Goal: Submit feedback/report problem

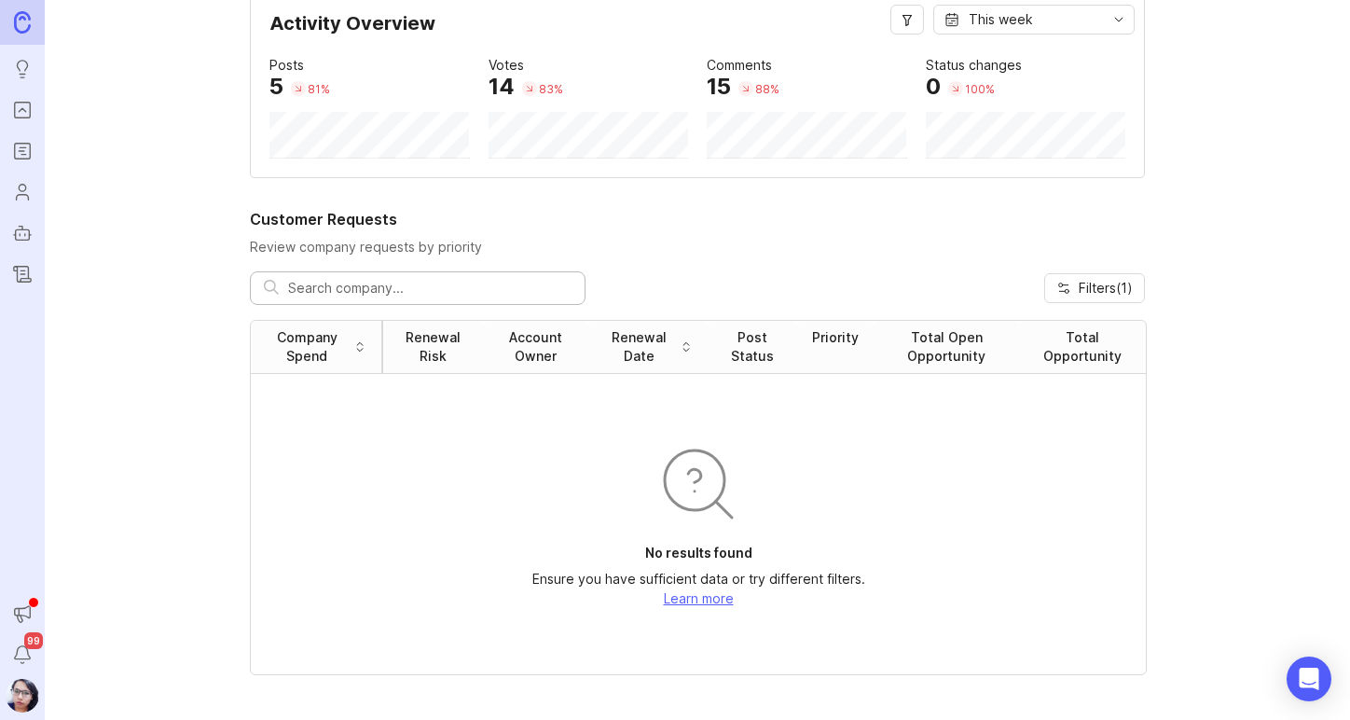
scroll to position [93, 0]
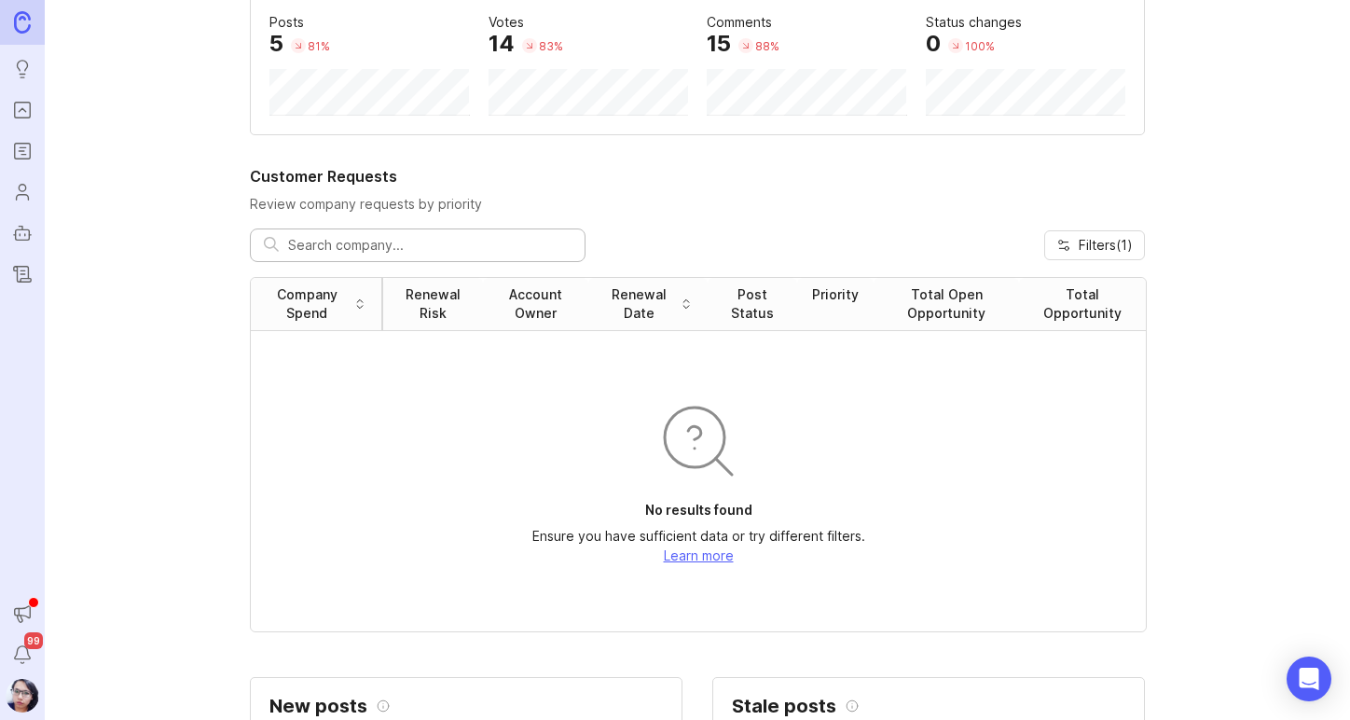
click at [15, 652] on icon "Notifications" at bounding box center [22, 654] width 21 height 22
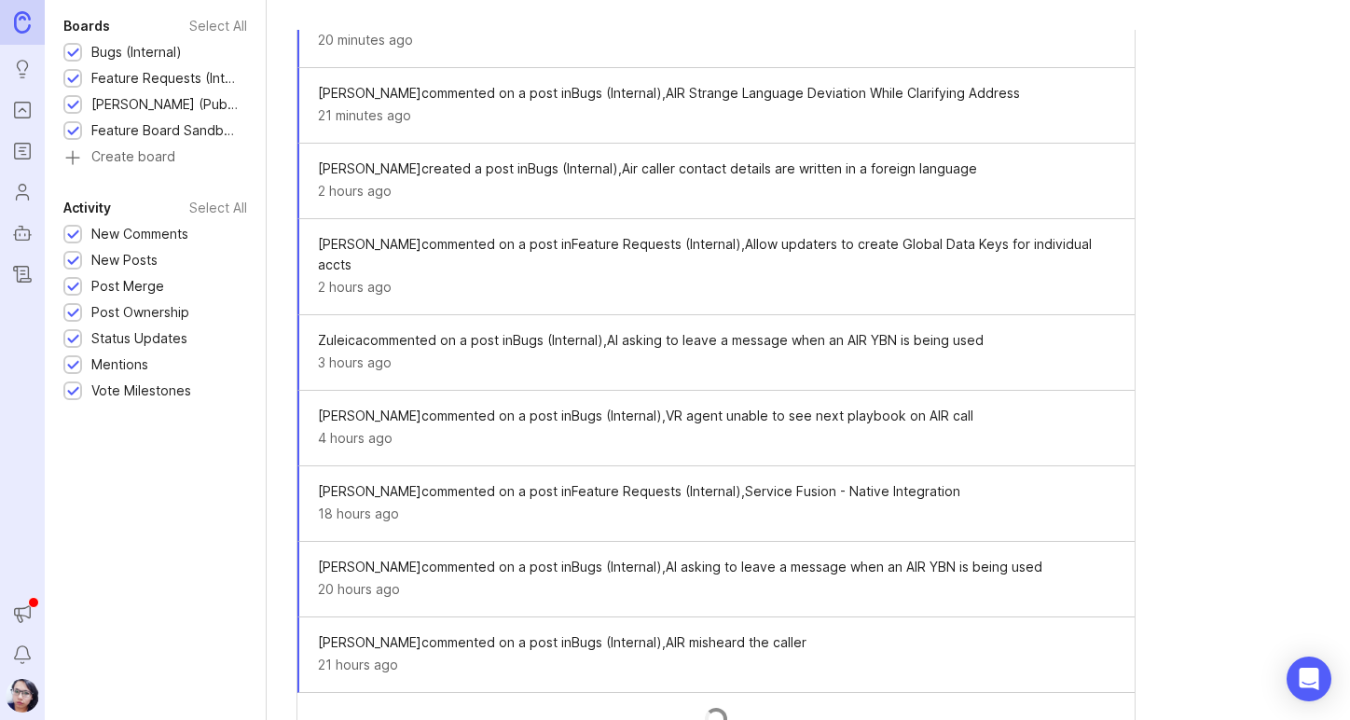
scroll to position [168, 0]
click at [26, 612] on icon "Announcements" at bounding box center [22, 613] width 21 height 22
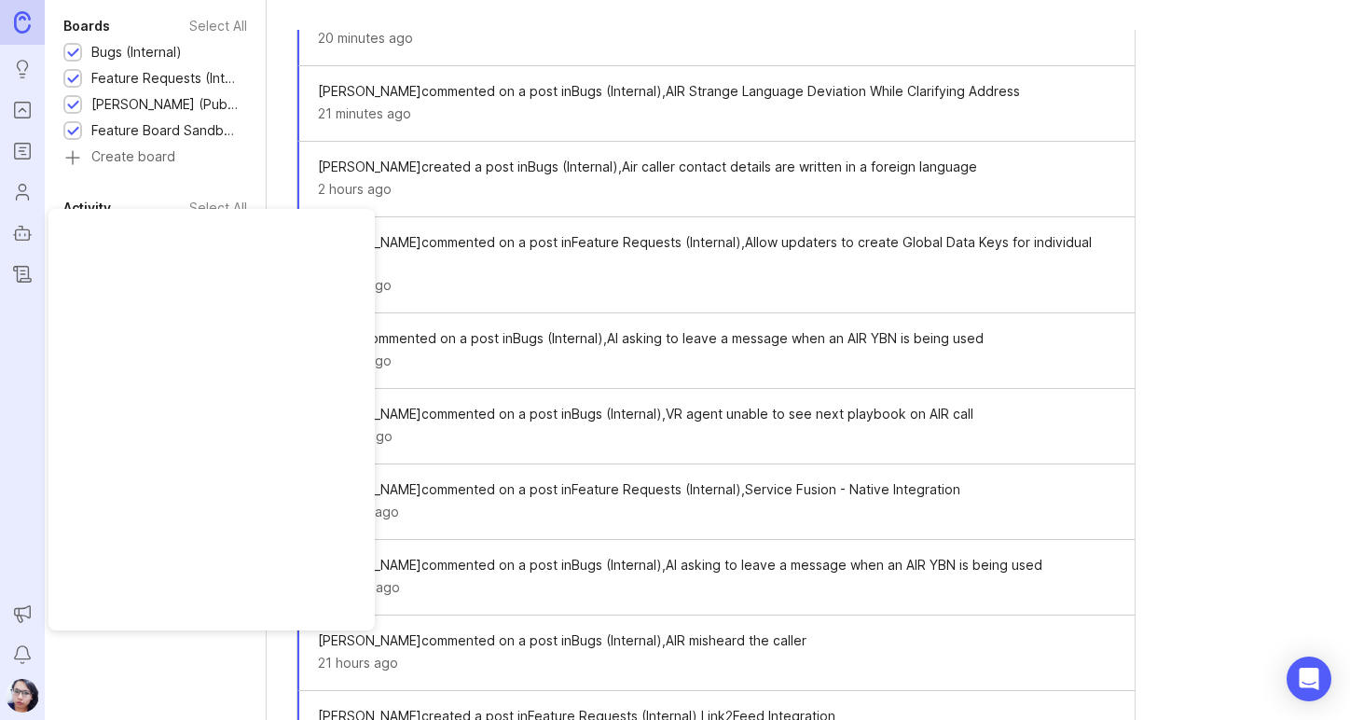
click at [127, 655] on div "Boards Select All Bugs (Internal) 1 Feature Requests (Internal) 1 Smith.ai (Pub…" at bounding box center [155, 360] width 221 height 720
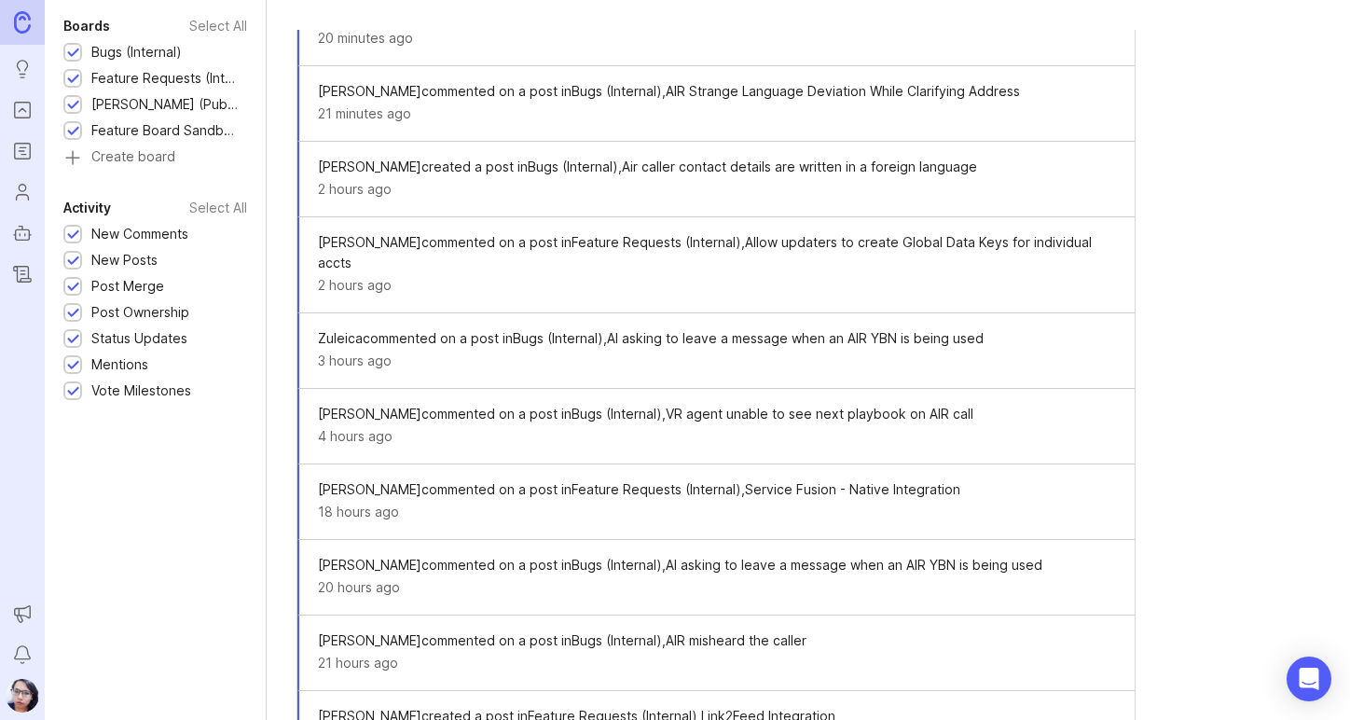
click at [22, 24] on img at bounding box center [22, 21] width 17 height 21
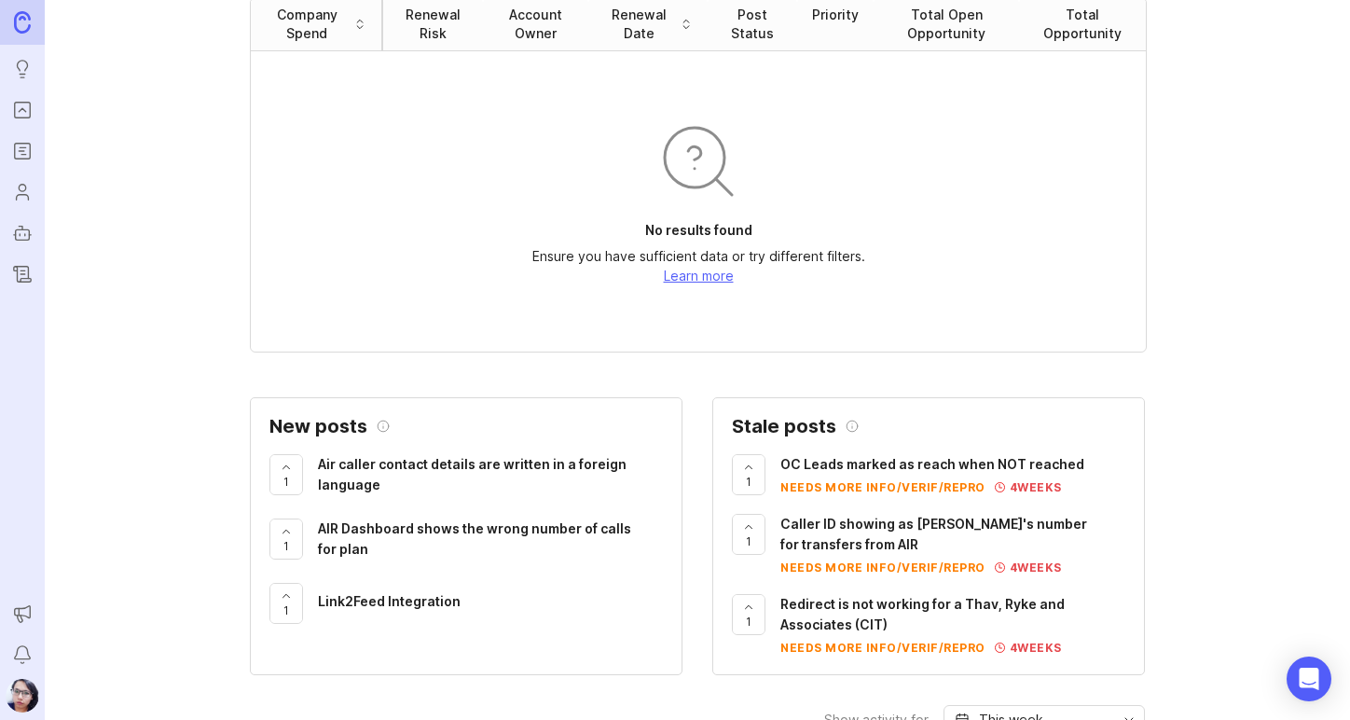
scroll to position [186, 0]
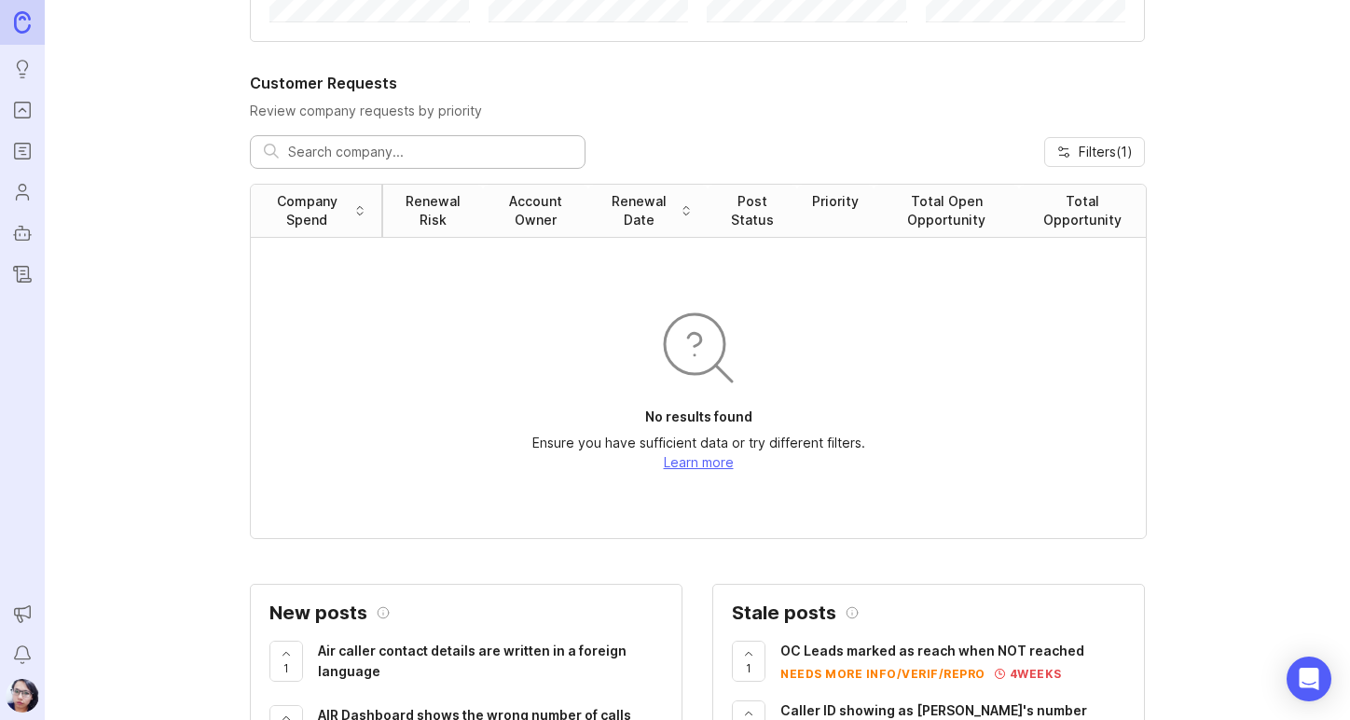
click at [690, 357] on img at bounding box center [697, 347] width 89 height 89
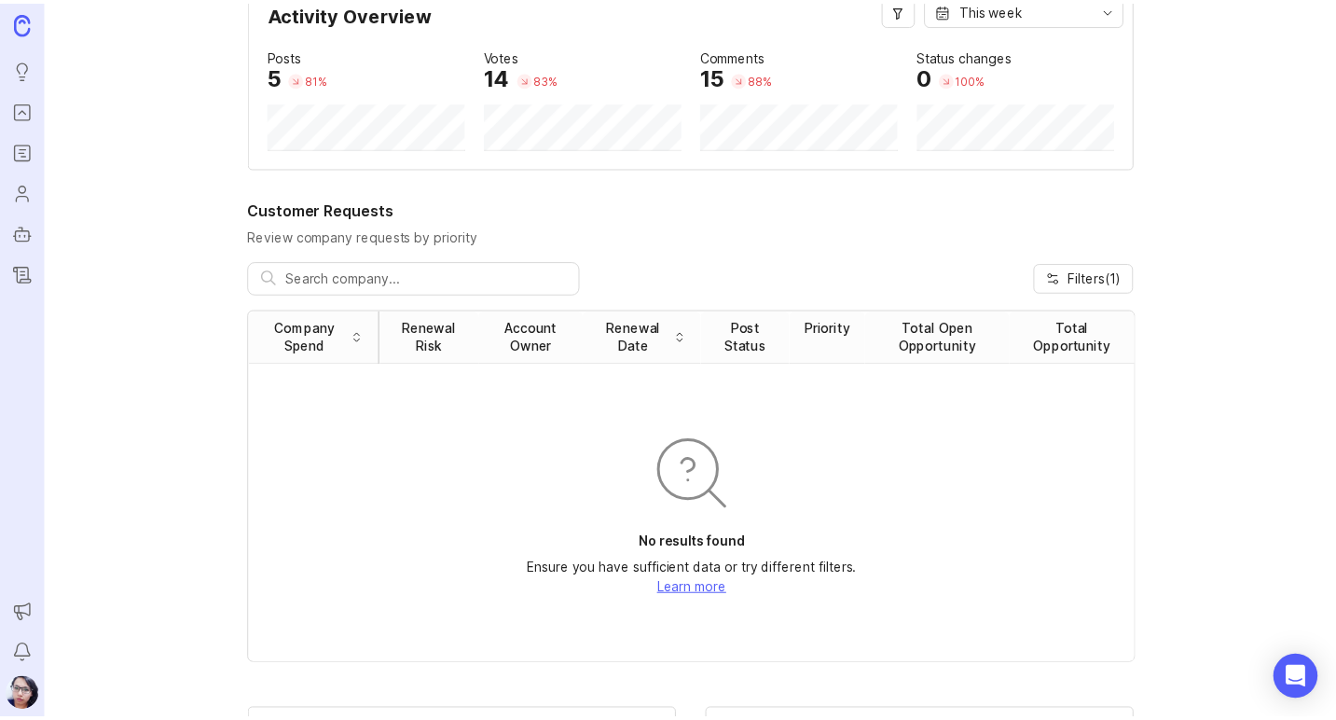
scroll to position [0, 0]
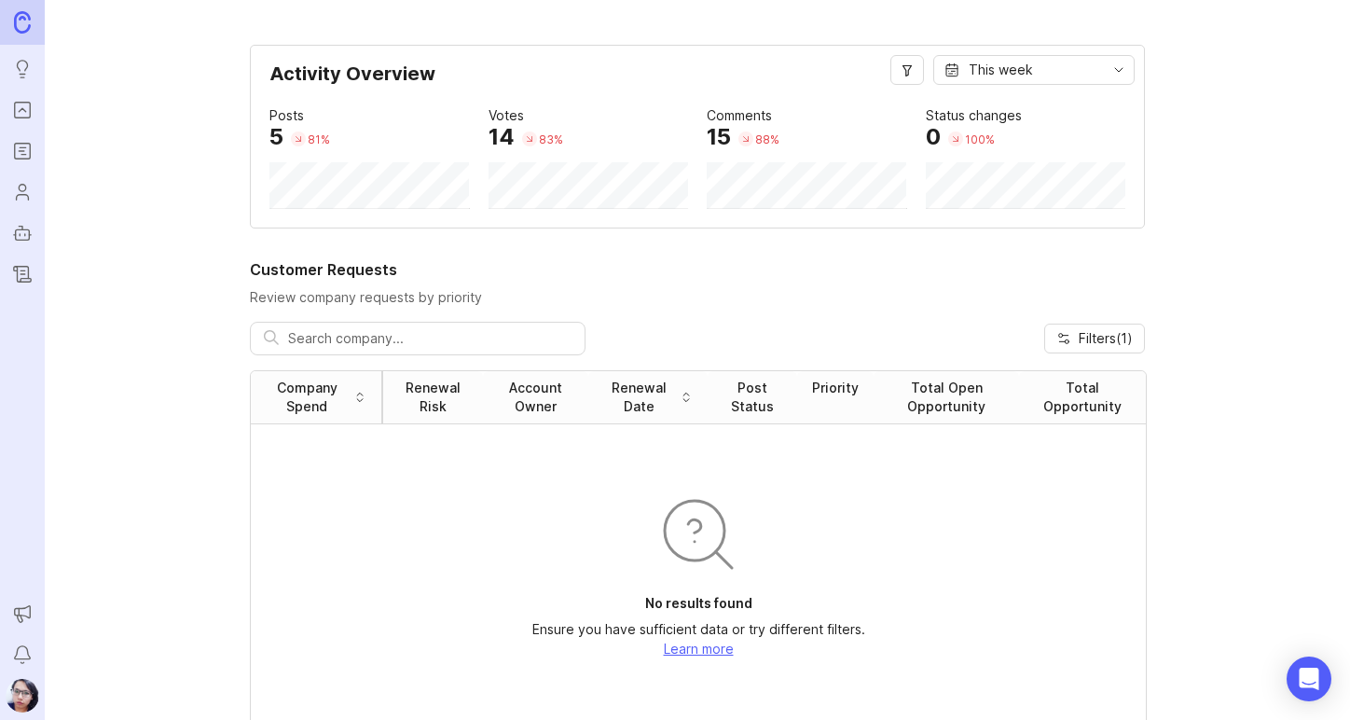
click at [1093, 335] on span "Filters ( 1 )" at bounding box center [1106, 338] width 54 height 19
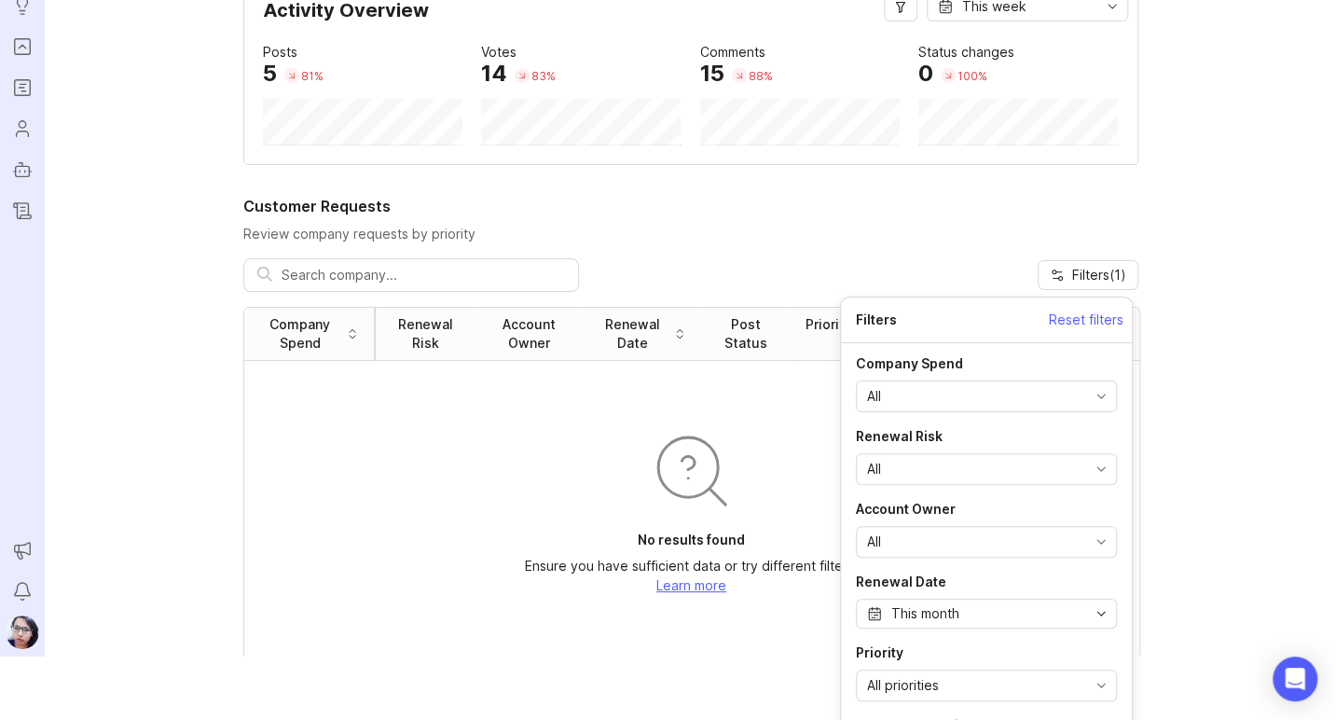
scroll to position [124, 0]
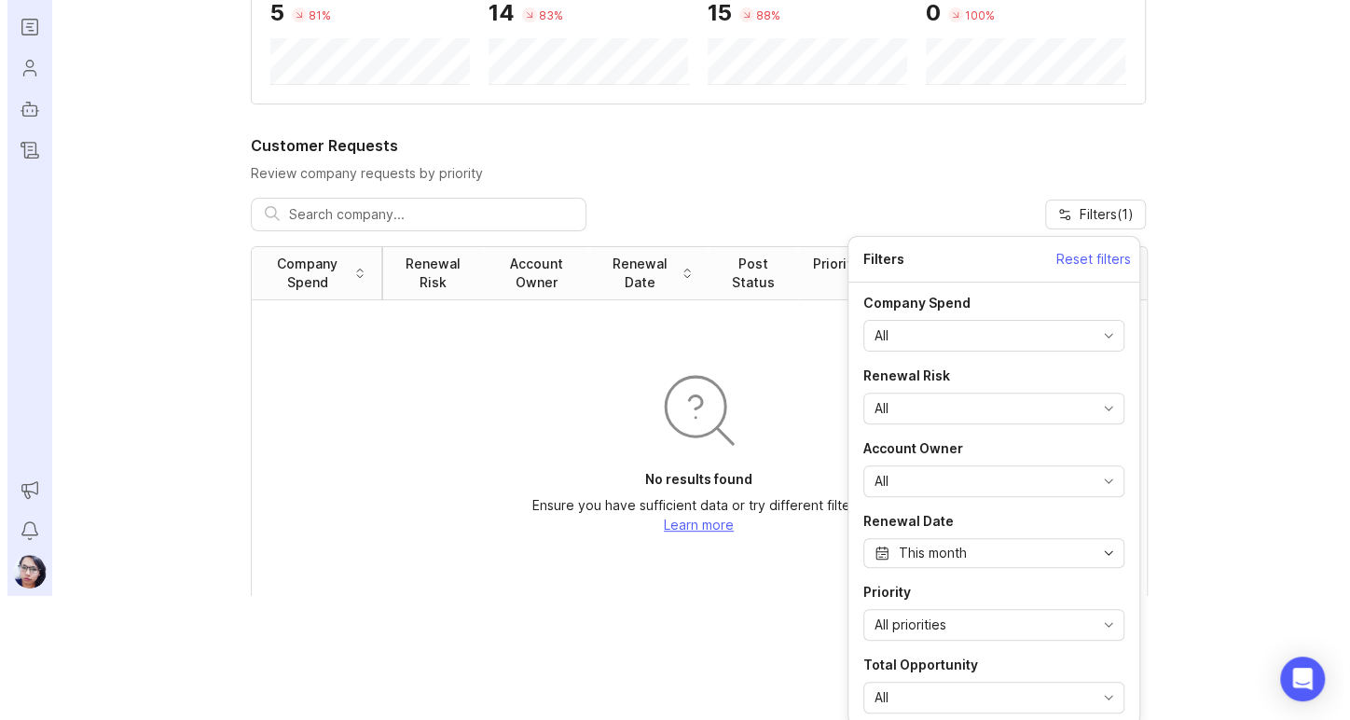
scroll to position [0, 0]
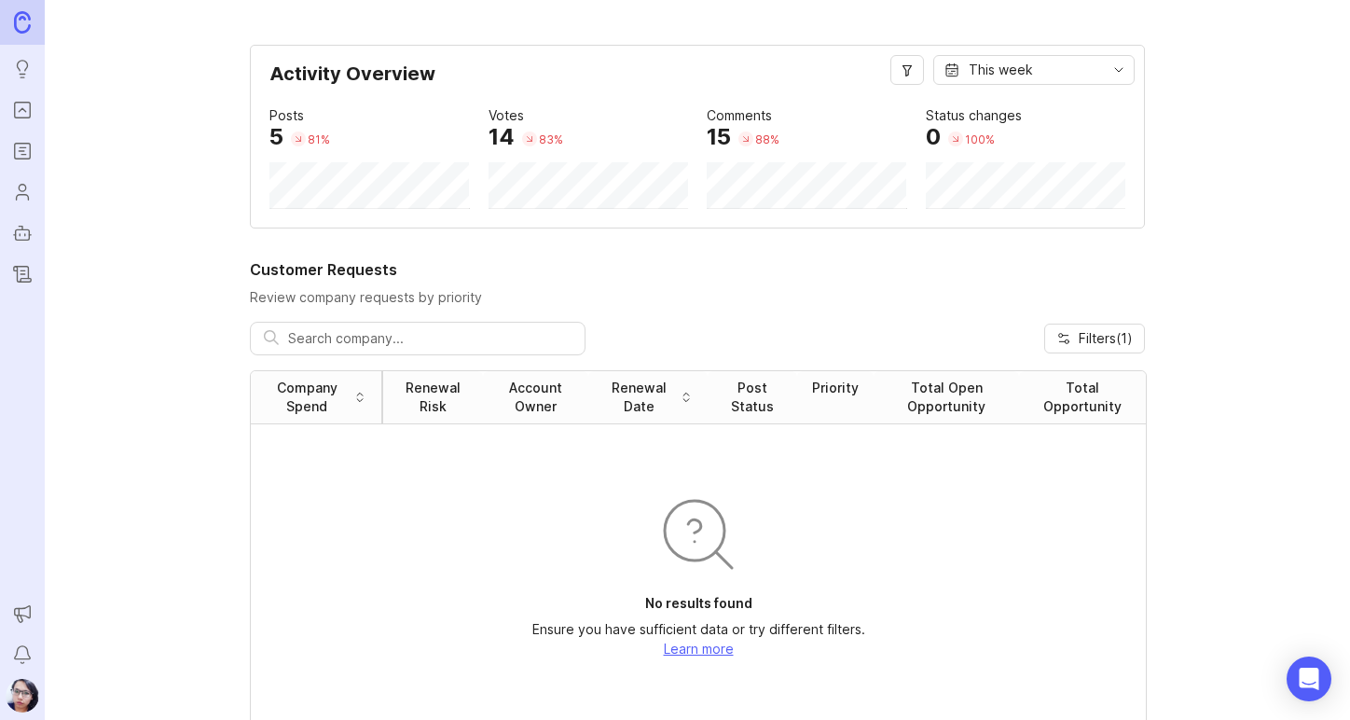
click at [340, 349] on div at bounding box center [418, 339] width 336 height 34
click at [345, 341] on input "text" at bounding box center [429, 338] width 283 height 21
type input "AIR mispells caller name"
click at [497, 340] on input "AIR mispells caller name" at bounding box center [416, 338] width 256 height 21
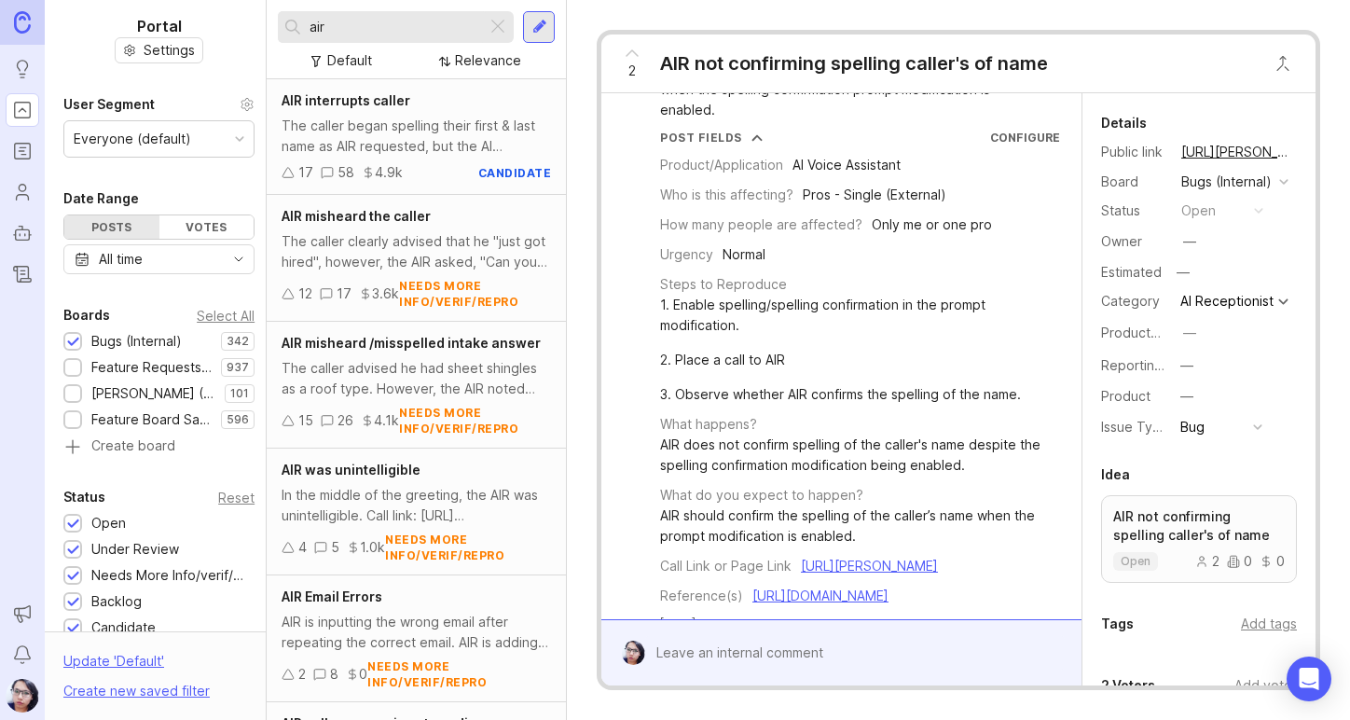
scroll to position [373, 0]
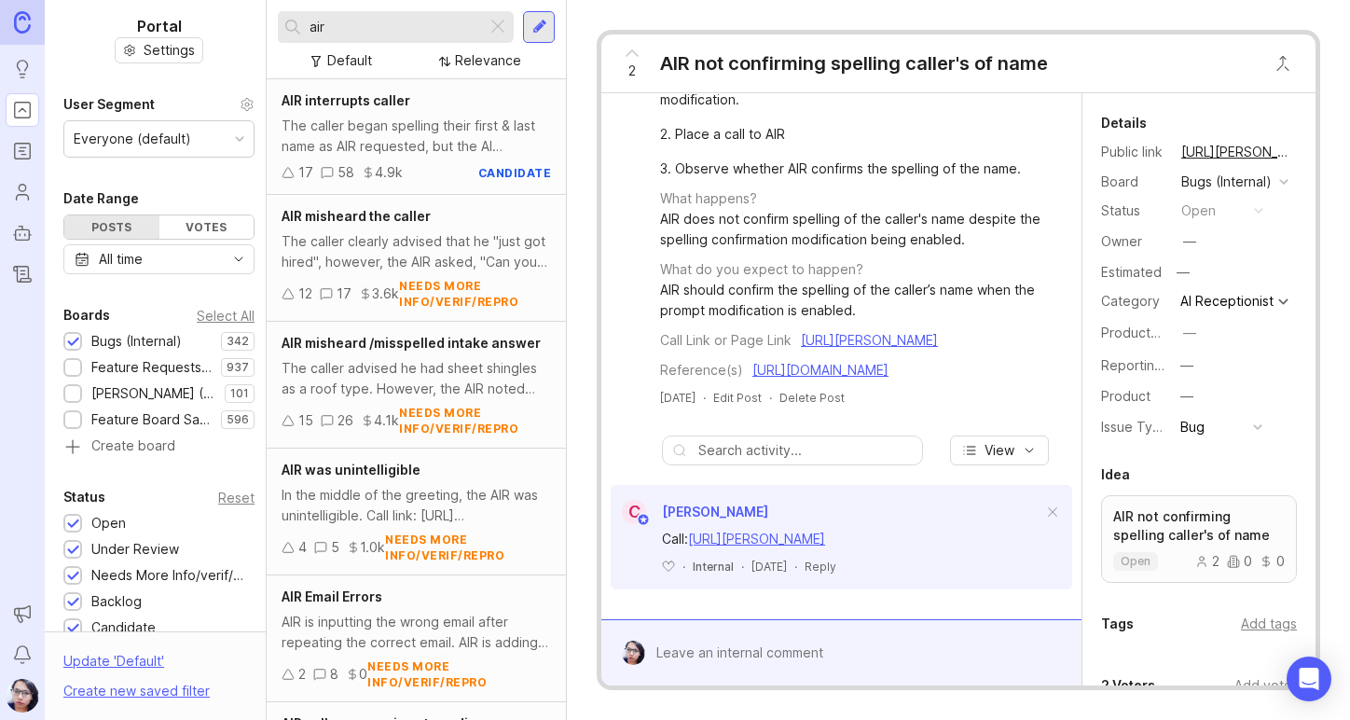
click at [766, 460] on input "text" at bounding box center [805, 450] width 214 height 21
type input "AIR mispelled caller's name"
drag, startPoint x: 877, startPoint y: 407, endPoint x: 695, endPoint y: 419, distance: 182.1
click at [695, 440] on div "AIR mispelled caller's name" at bounding box center [792, 450] width 240 height 21
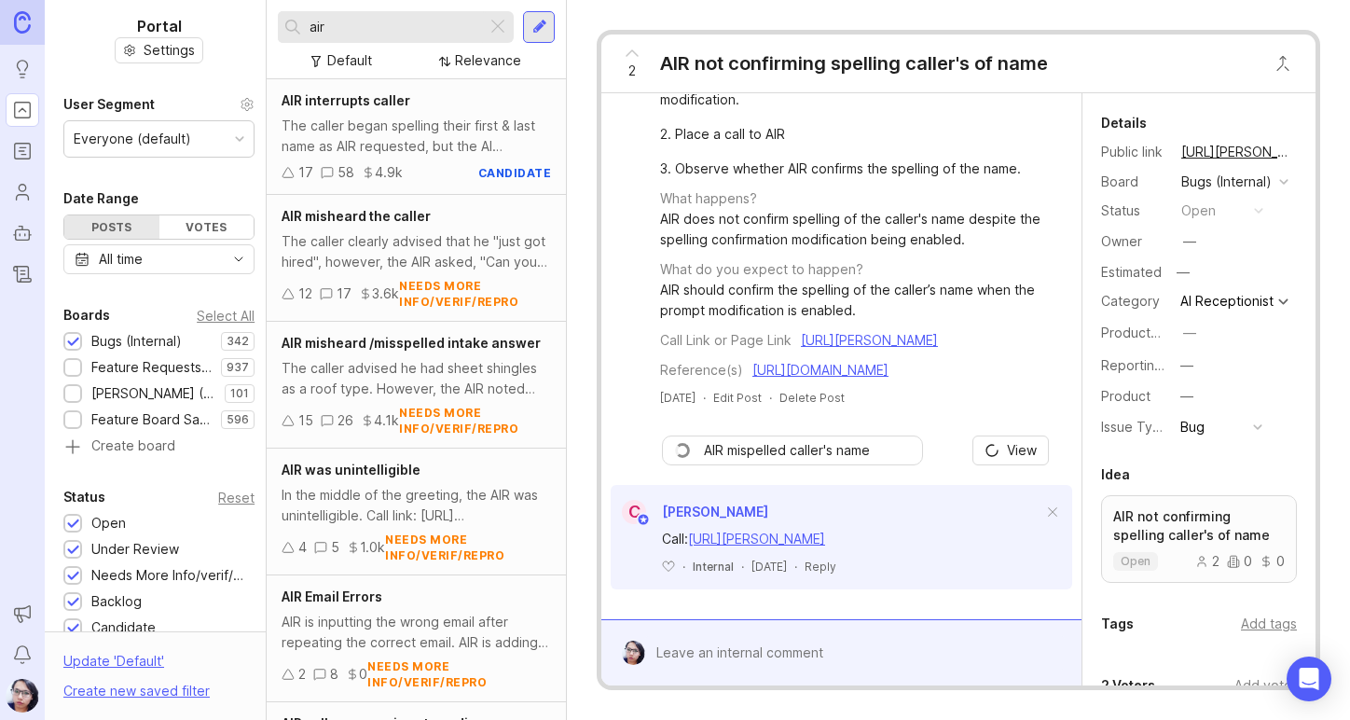
click at [1041, 71] on div "AIR not confirming spelling caller's of name" at bounding box center [854, 63] width 388 height 26
click at [360, 28] on input "air" at bounding box center [394, 27] width 170 height 21
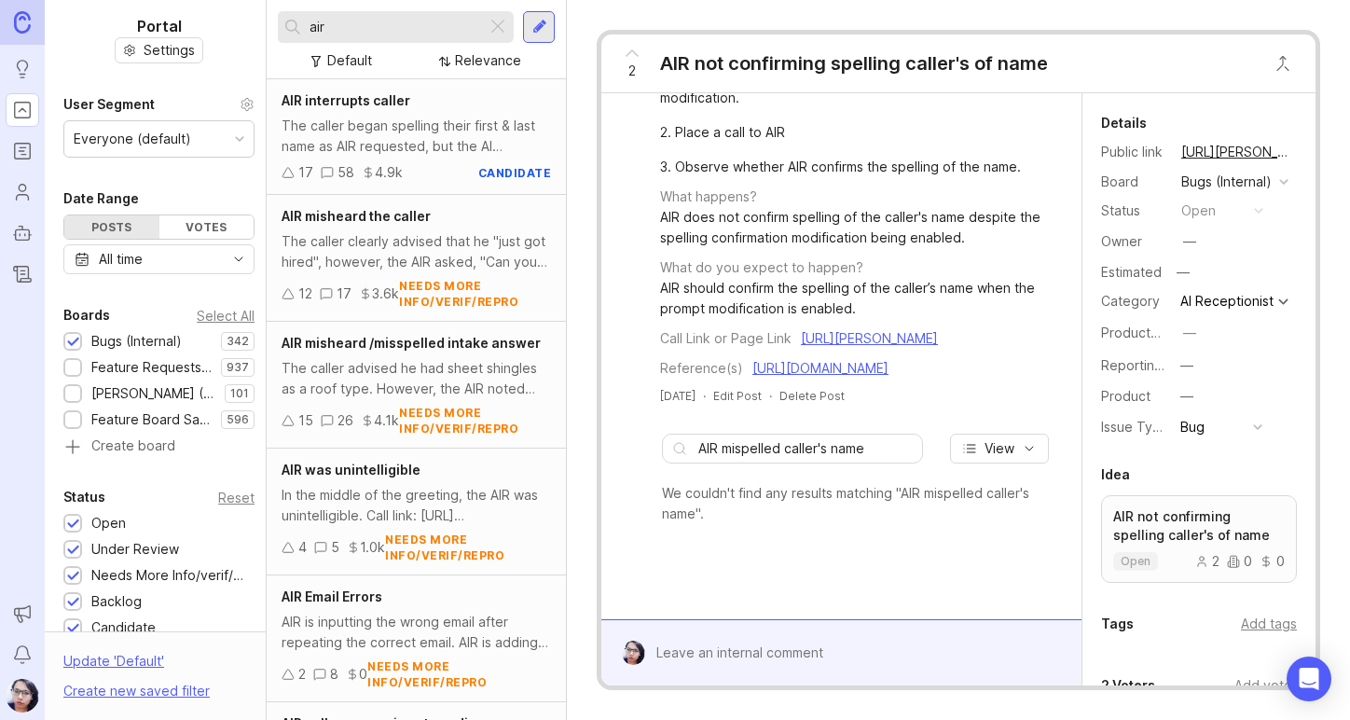
scroll to position [386, 0]
click at [495, 28] on div at bounding box center [498, 27] width 22 height 24
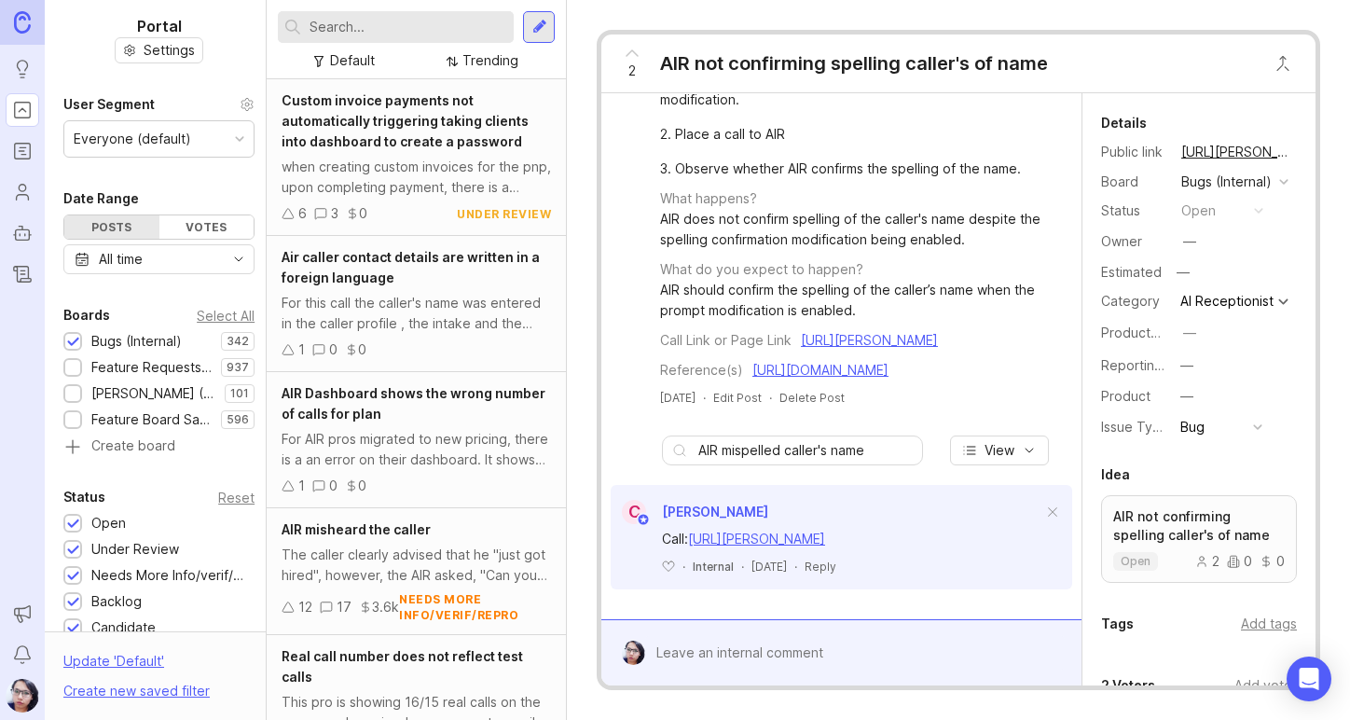
scroll to position [425, 0]
click at [419, 21] on input "text" at bounding box center [407, 27] width 197 height 21
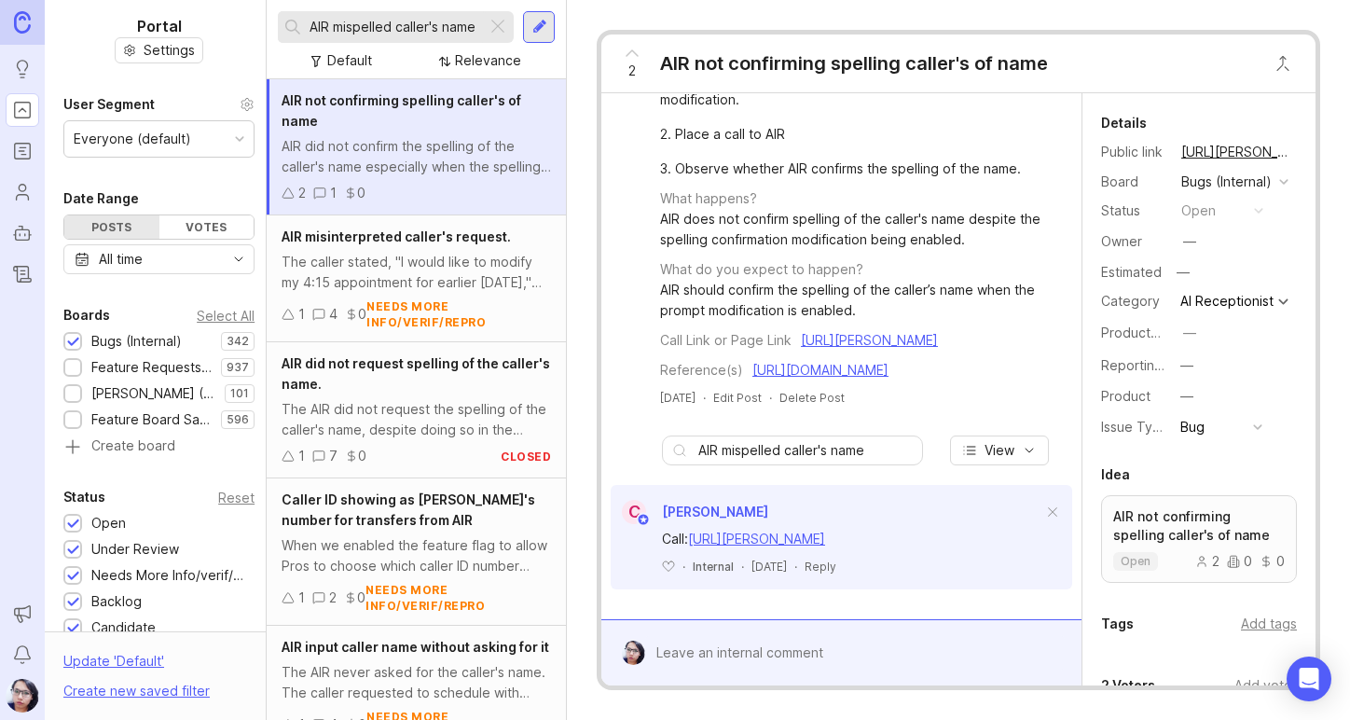
click at [352, 29] on input "AIR mispelled caller's name" at bounding box center [394, 27] width 170 height 21
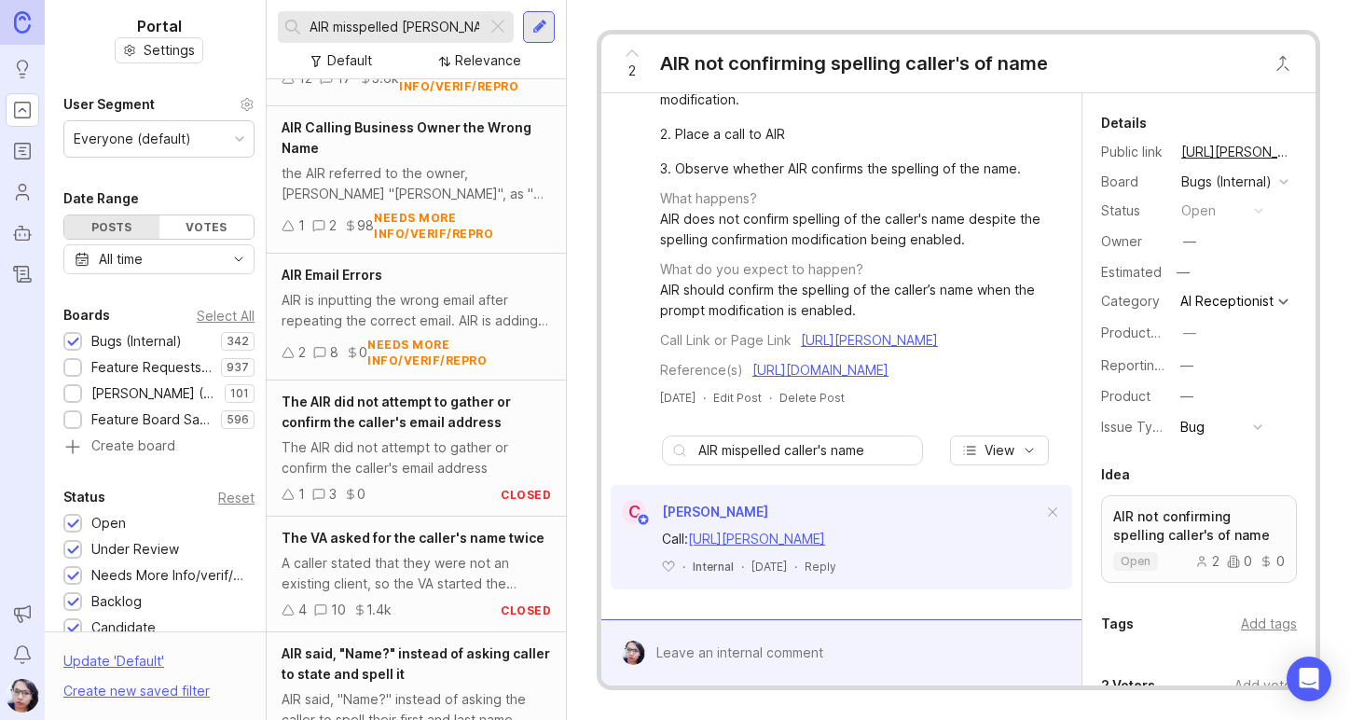
scroll to position [1578, 0]
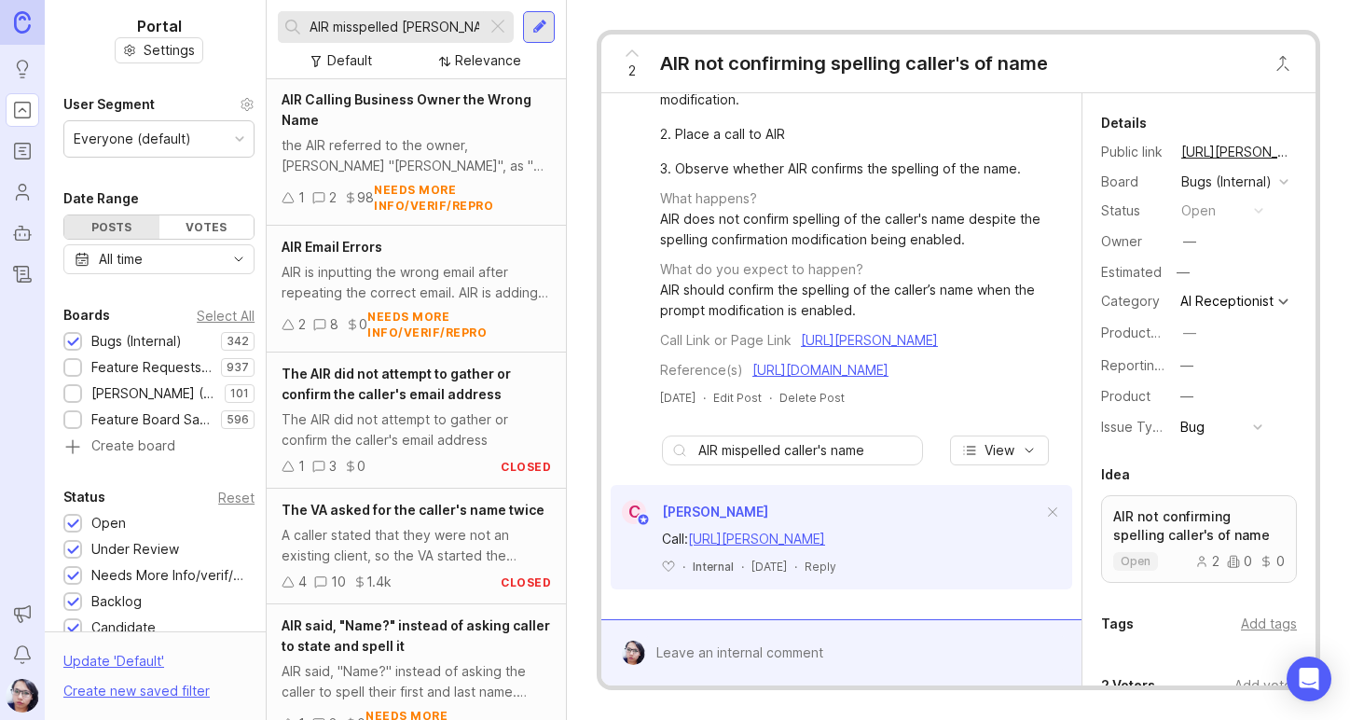
type input "AIR misspelled [PERSON_NAME]'s name"
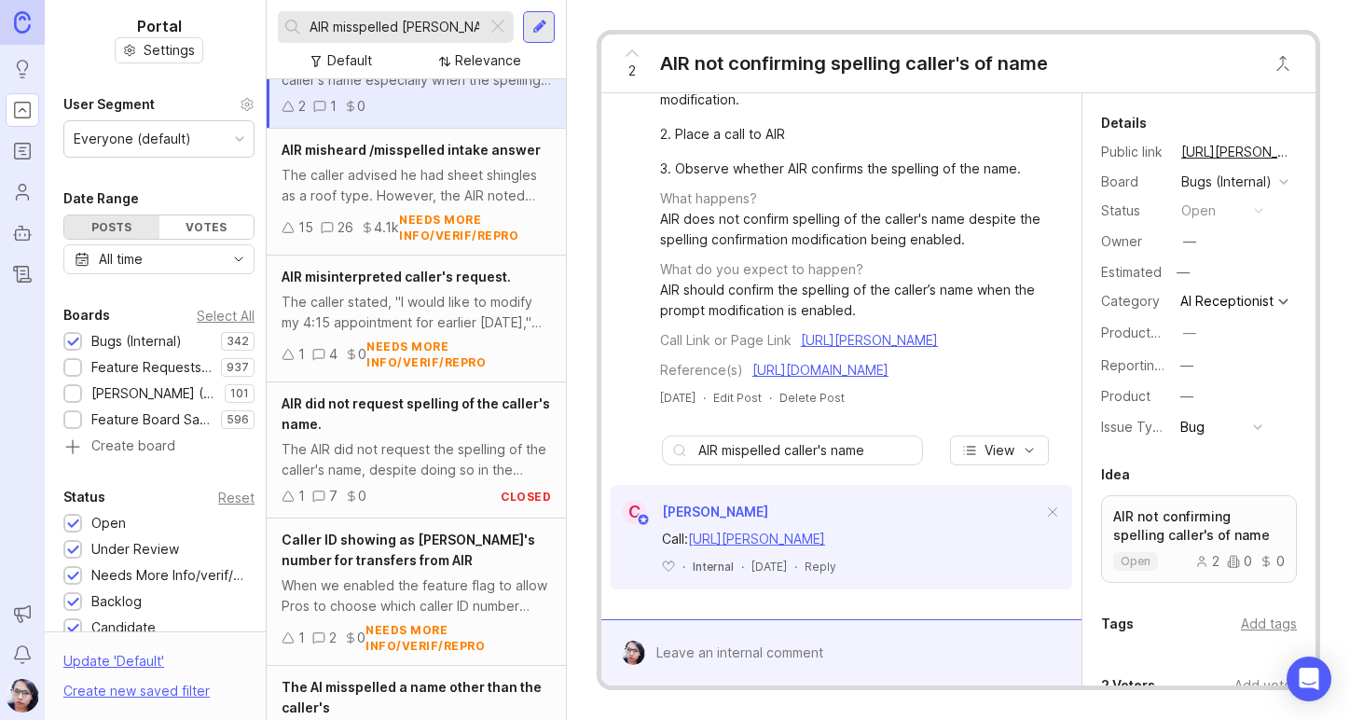
scroll to position [0, 0]
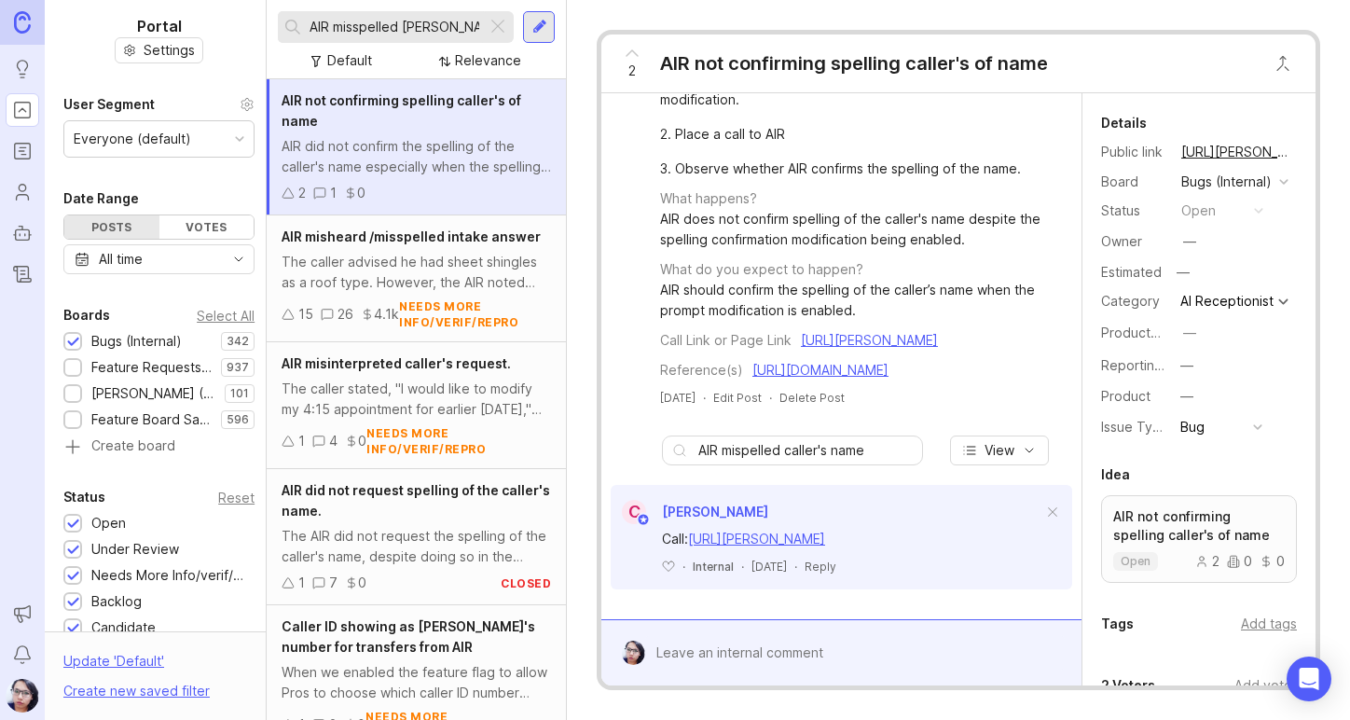
click at [852, 500] on div "C [PERSON_NAME]" at bounding box center [841, 512] width 461 height 24
click at [698, 634] on form at bounding box center [841, 652] width 480 height 66
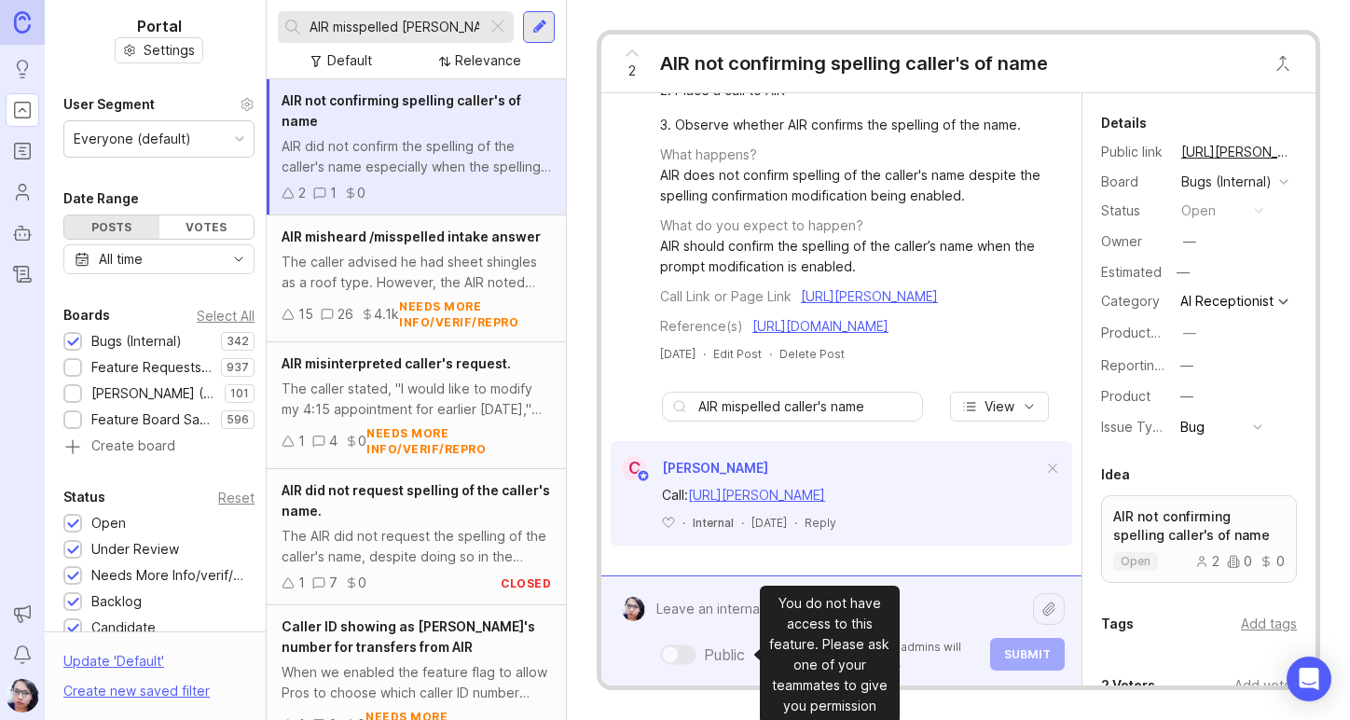
click at [732, 650] on div "Public Mentioned admins will be notified. Submit" at bounding box center [854, 630] width 419 height 79
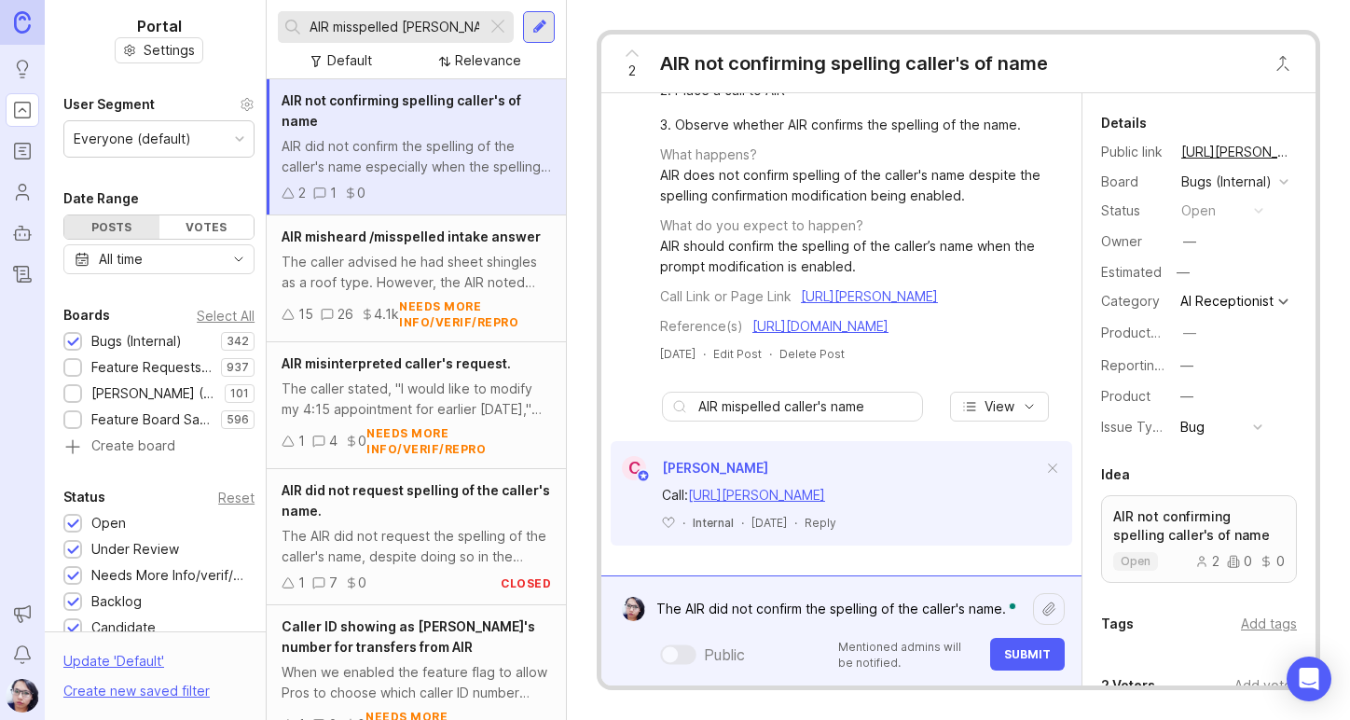
scroll to position [468, 0]
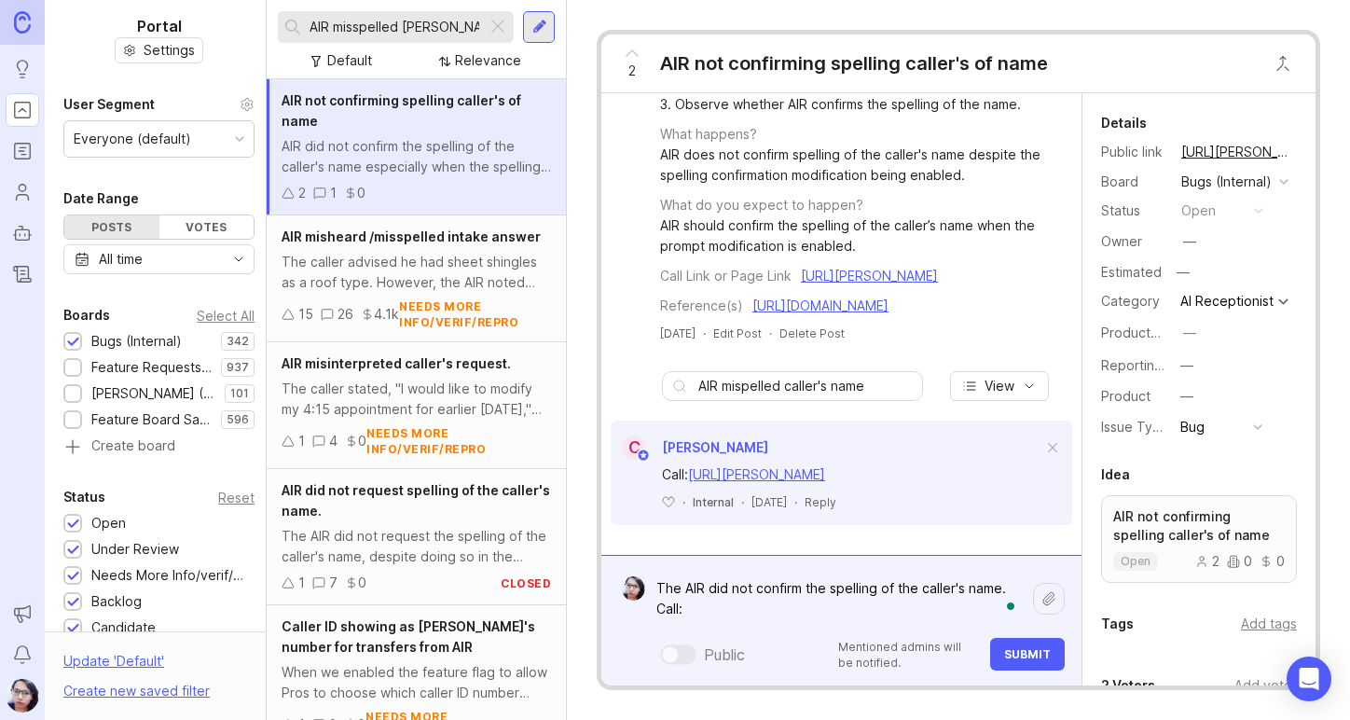
paste textarea "[URL][PERSON_NAME]"
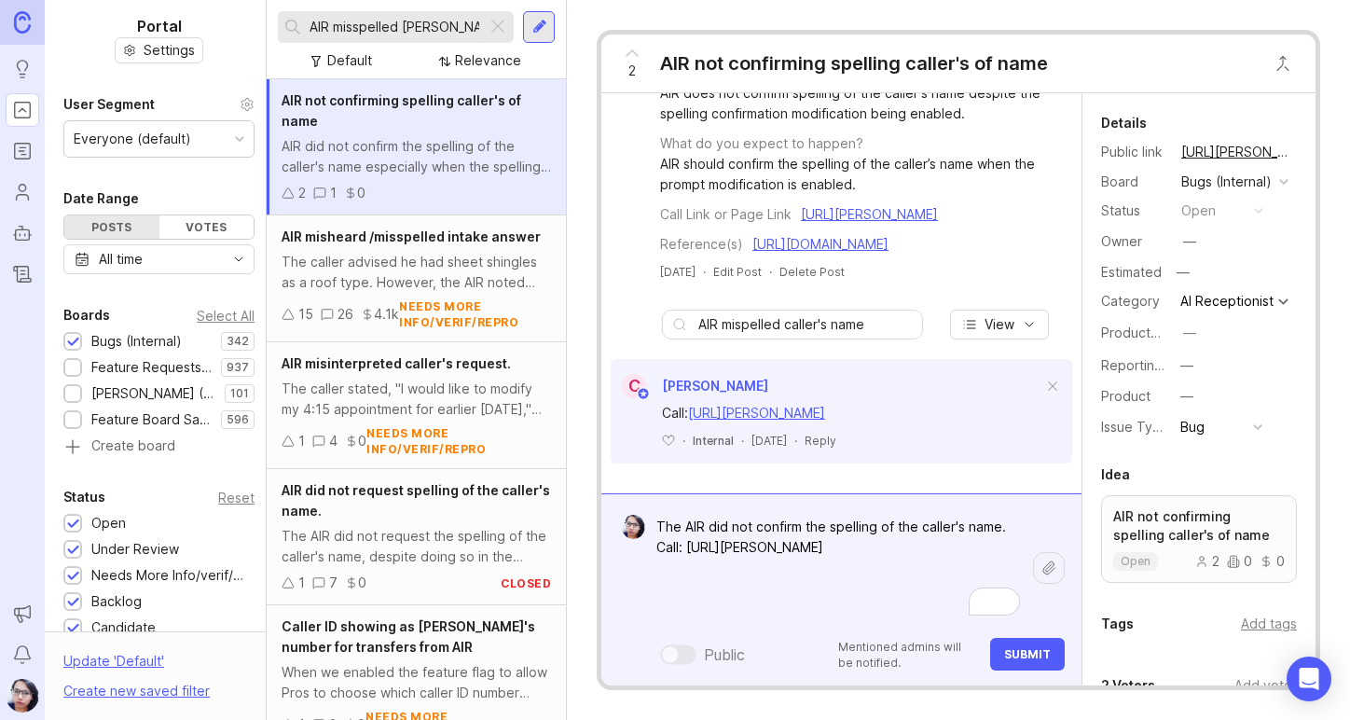
type textarea "The AIR did not confirm the spelling of the caller's name. Call: [URL][PERSON_N…"
click at [1013, 657] on span "Submit" at bounding box center [1027, 654] width 47 height 14
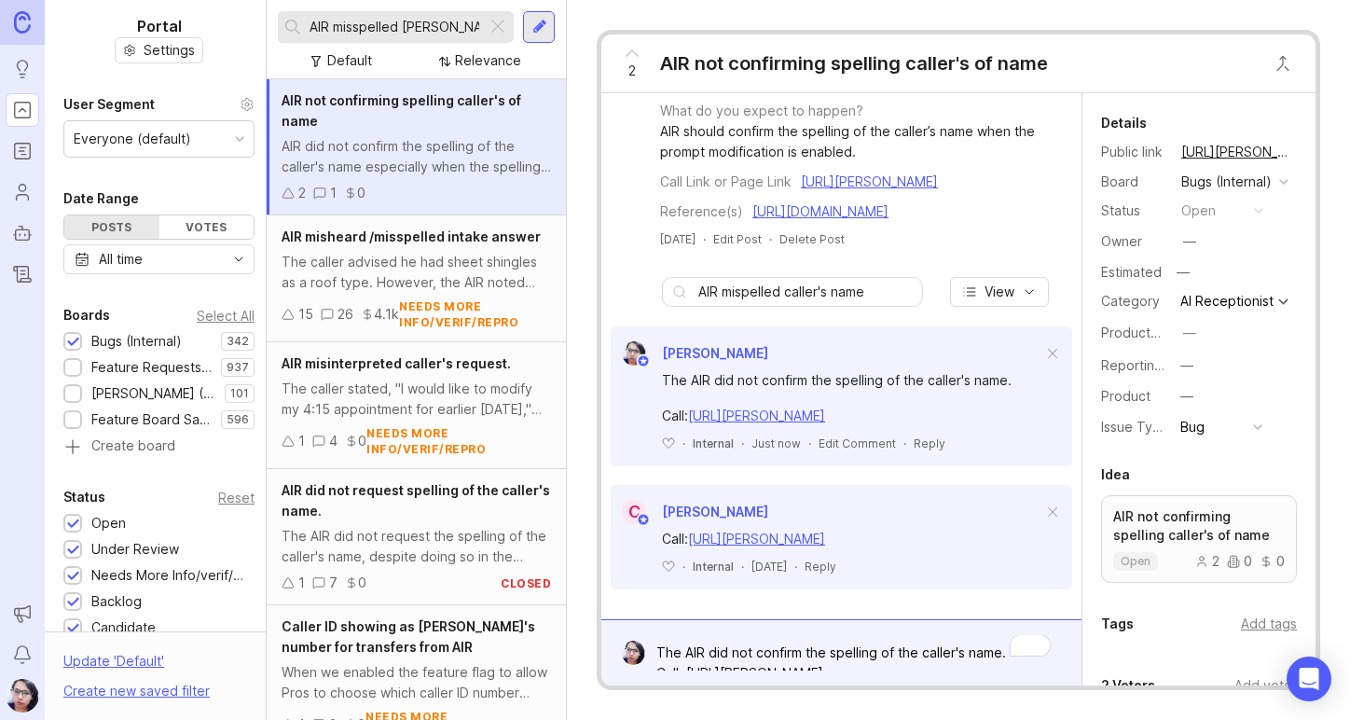
scroll to position [625, 0]
